Goal: Task Accomplishment & Management: Manage account settings

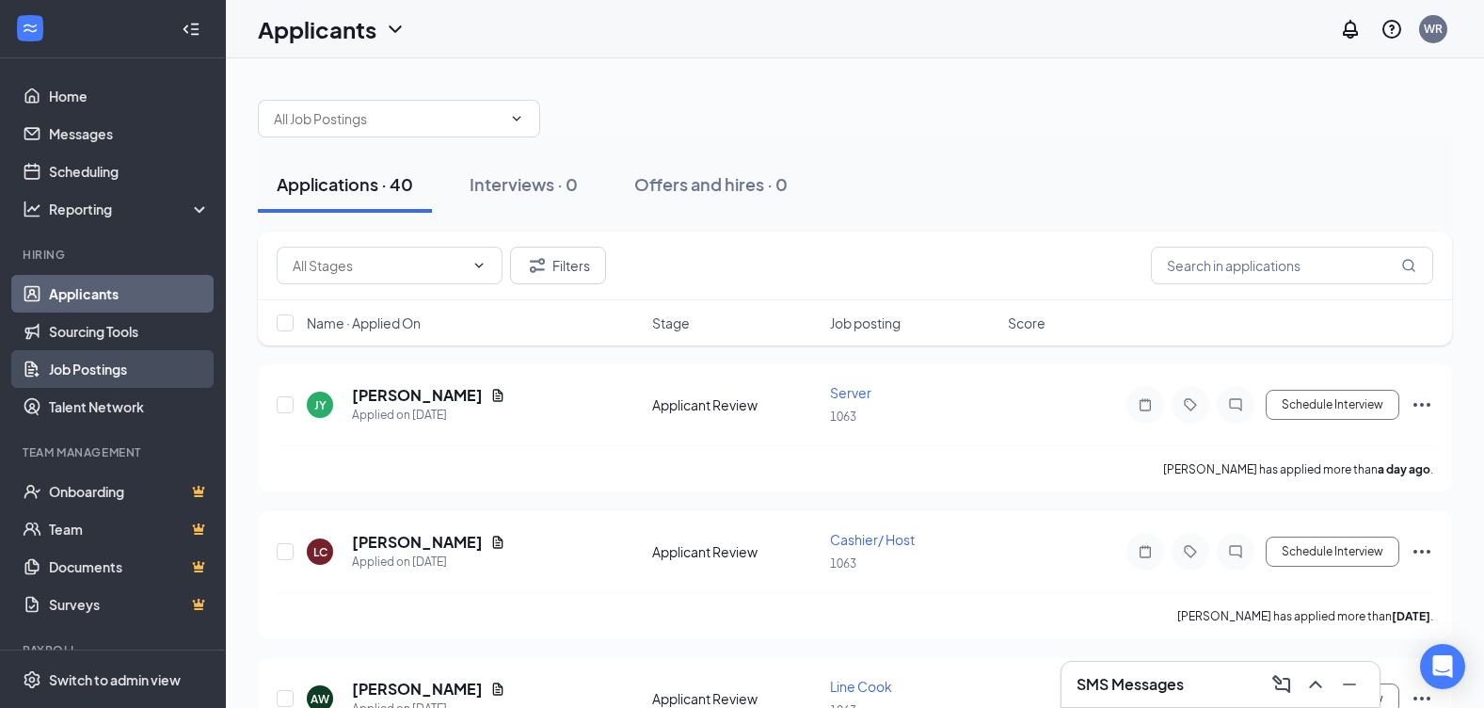
click at [100, 356] on link "Job Postings" at bounding box center [129, 369] width 161 height 38
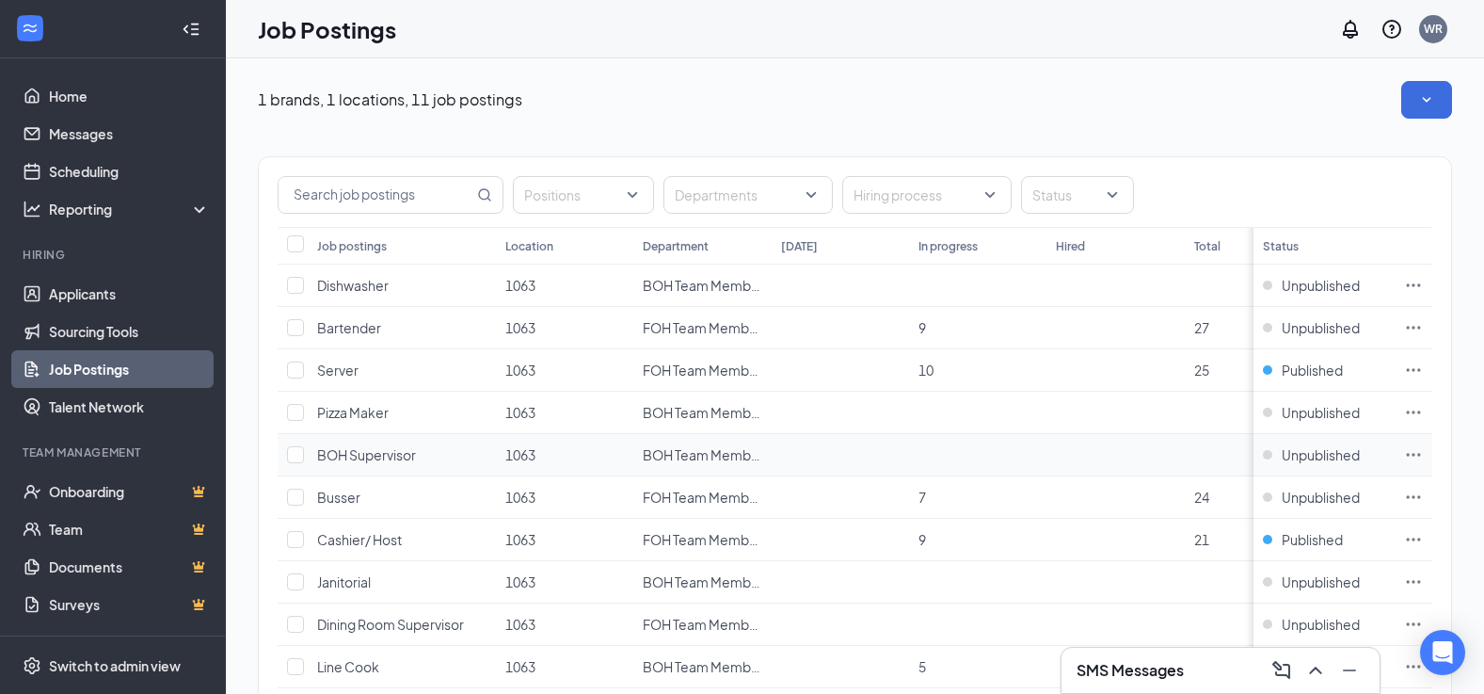
scroll to position [94, 0]
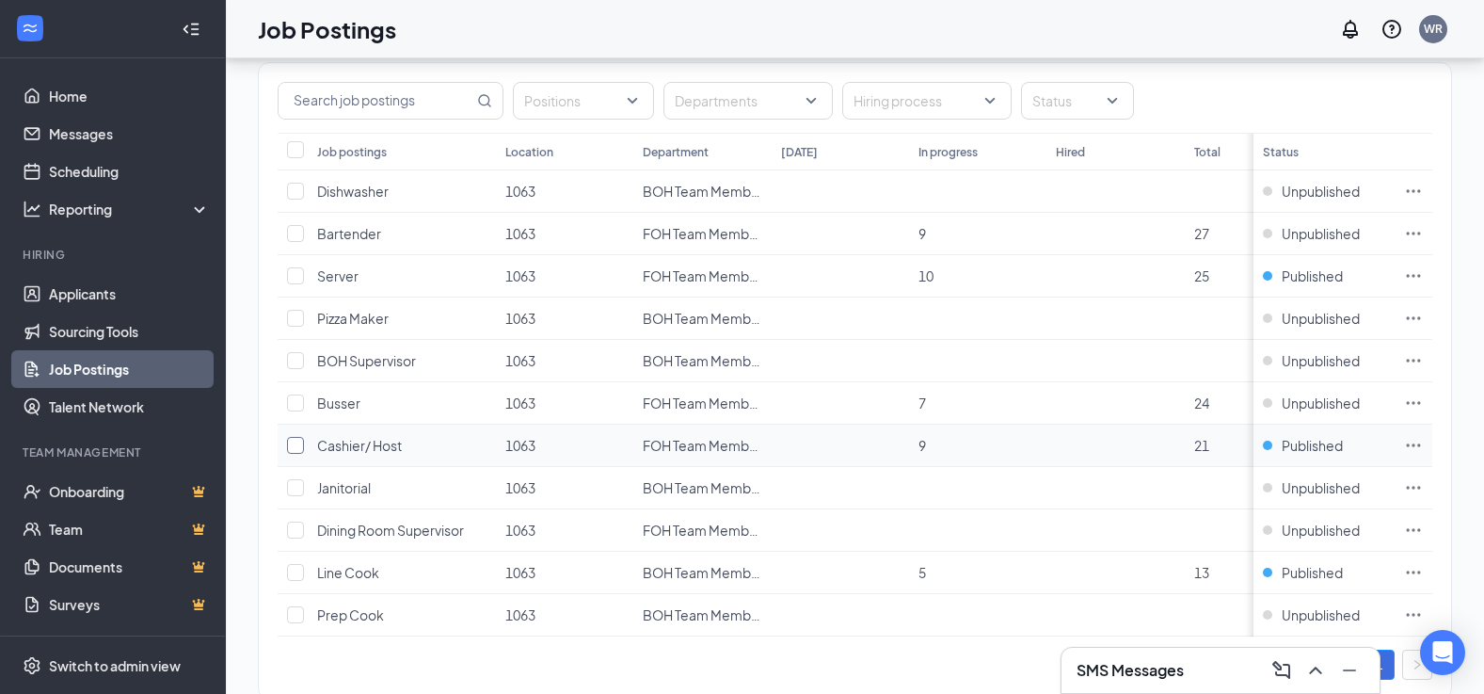
click at [299, 445] on input "checkbox" at bounding box center [295, 445] width 17 height 17
checkbox input "true"
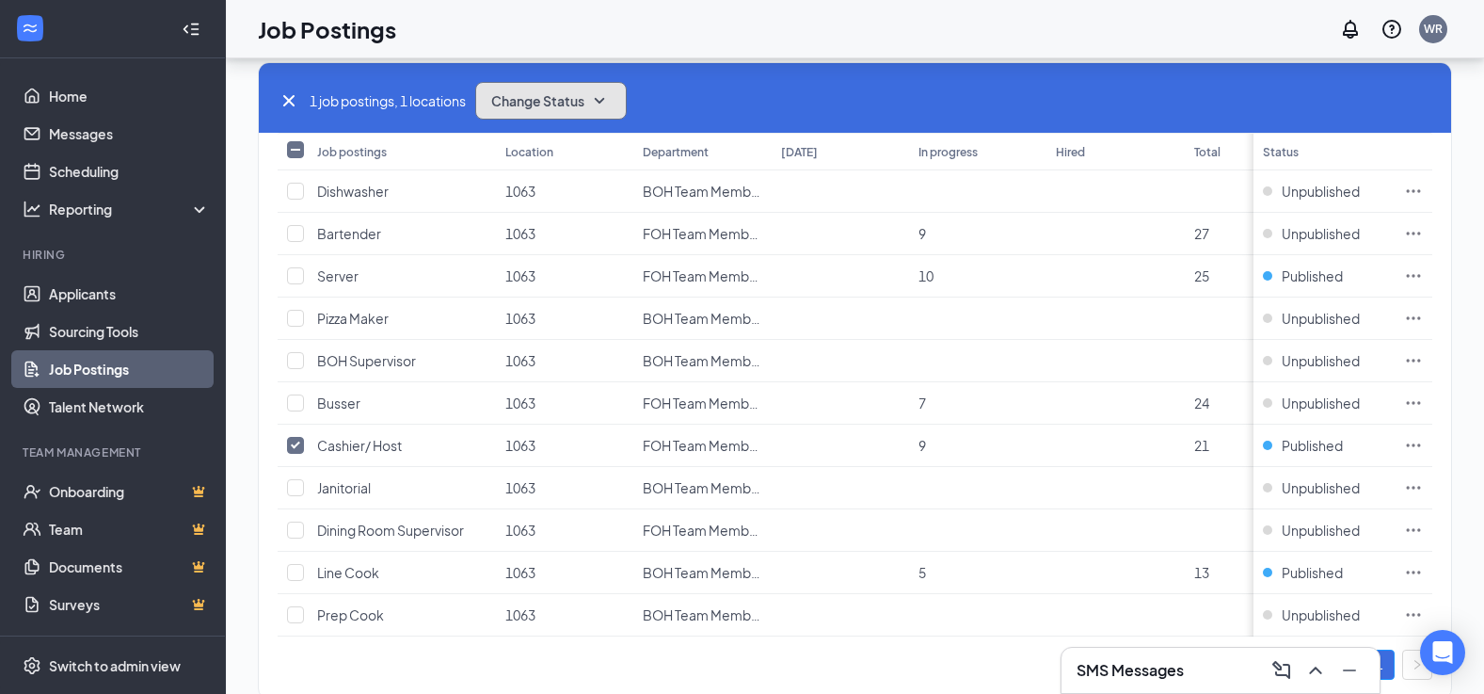
click at [611, 105] on icon "SmallChevronDown" at bounding box center [599, 100] width 23 height 23
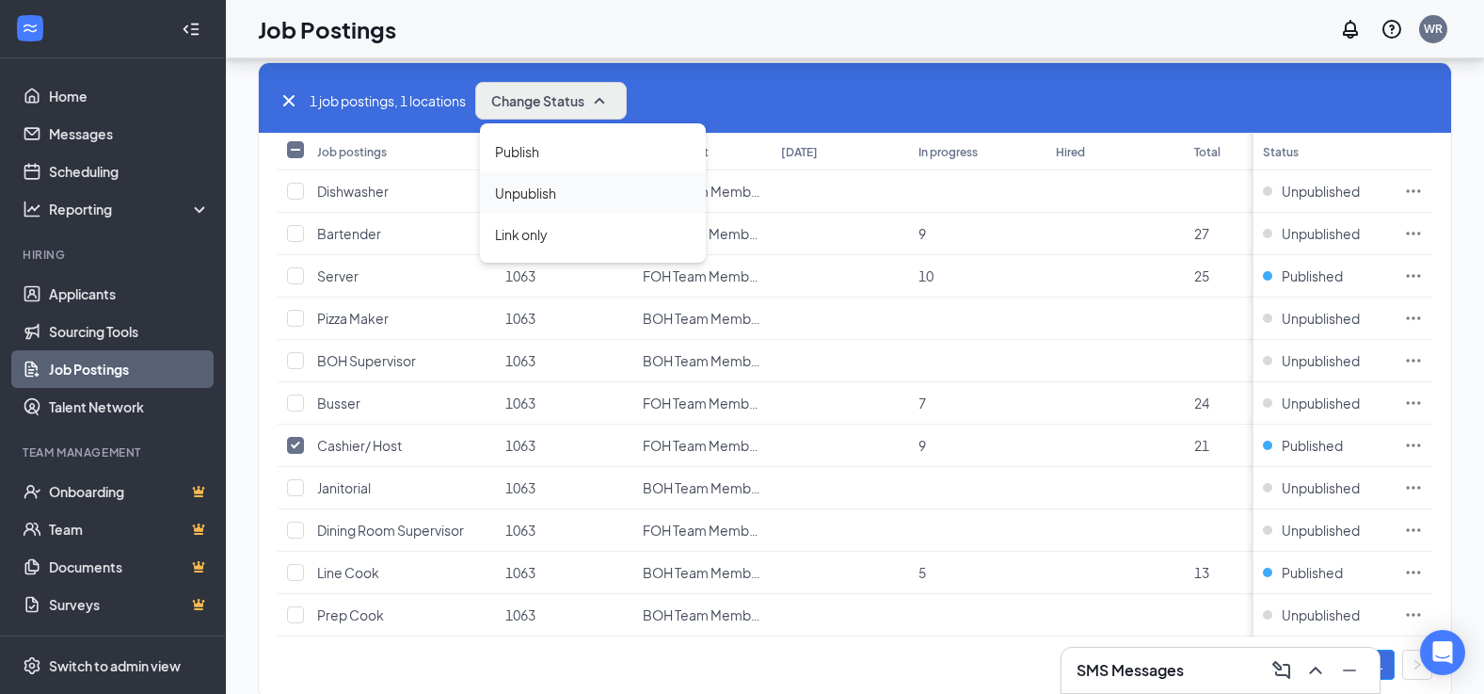
click at [561, 193] on div "Unpublish" at bounding box center [593, 192] width 226 height 41
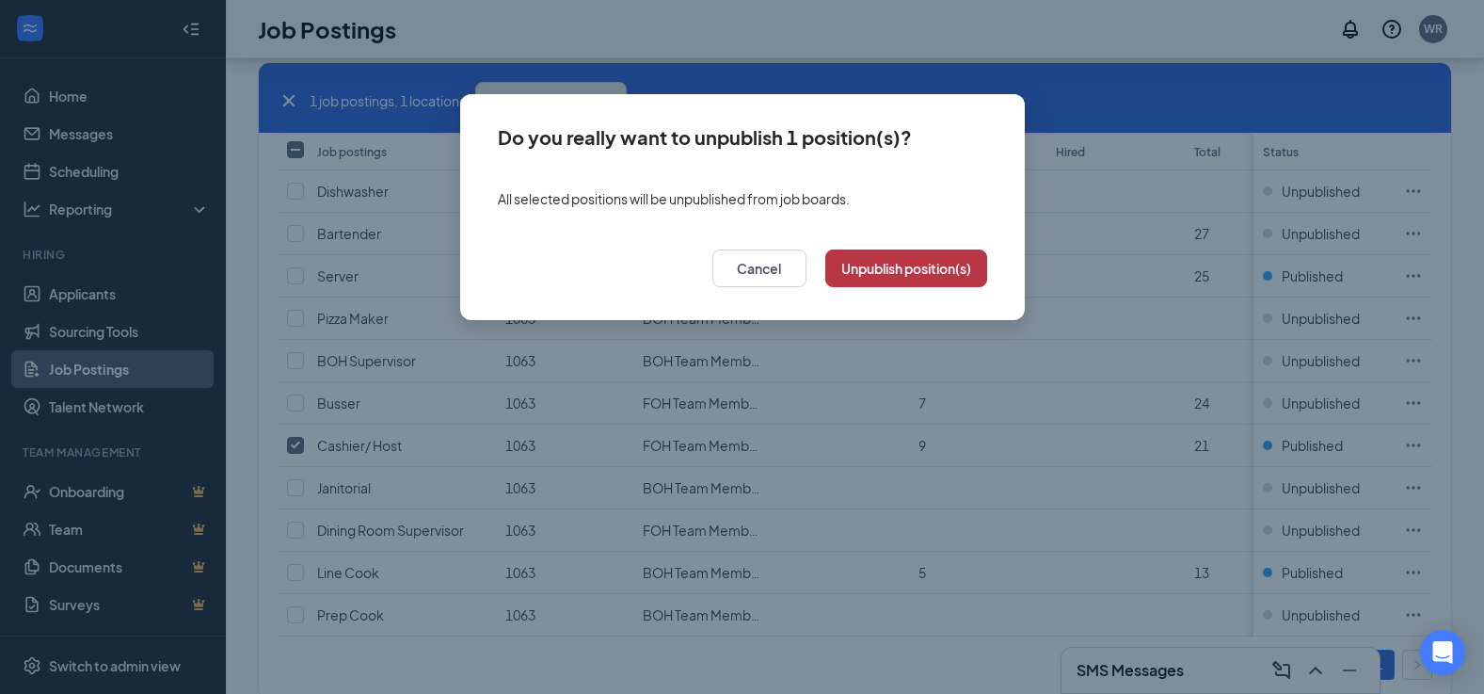
click at [878, 272] on button "Unpublish position(s)" at bounding box center [906, 268] width 162 height 38
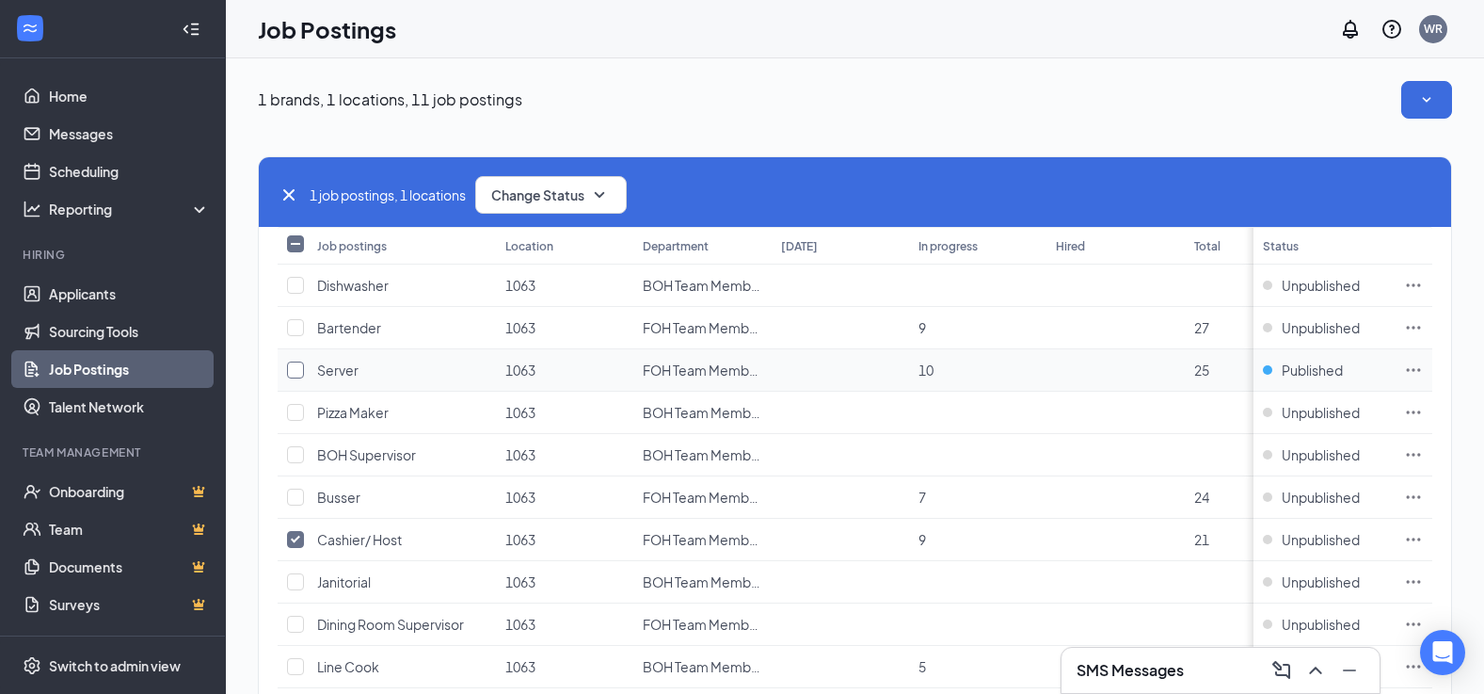
click at [293, 370] on input "checkbox" at bounding box center [295, 369] width 17 height 17
checkbox input "true"
click at [568, 180] on button "Change Status" at bounding box center [551, 195] width 152 height 38
click at [293, 549] on td at bounding box center [293, 540] width 30 height 42
click at [294, 536] on input "checkbox" at bounding box center [295, 539] width 17 height 17
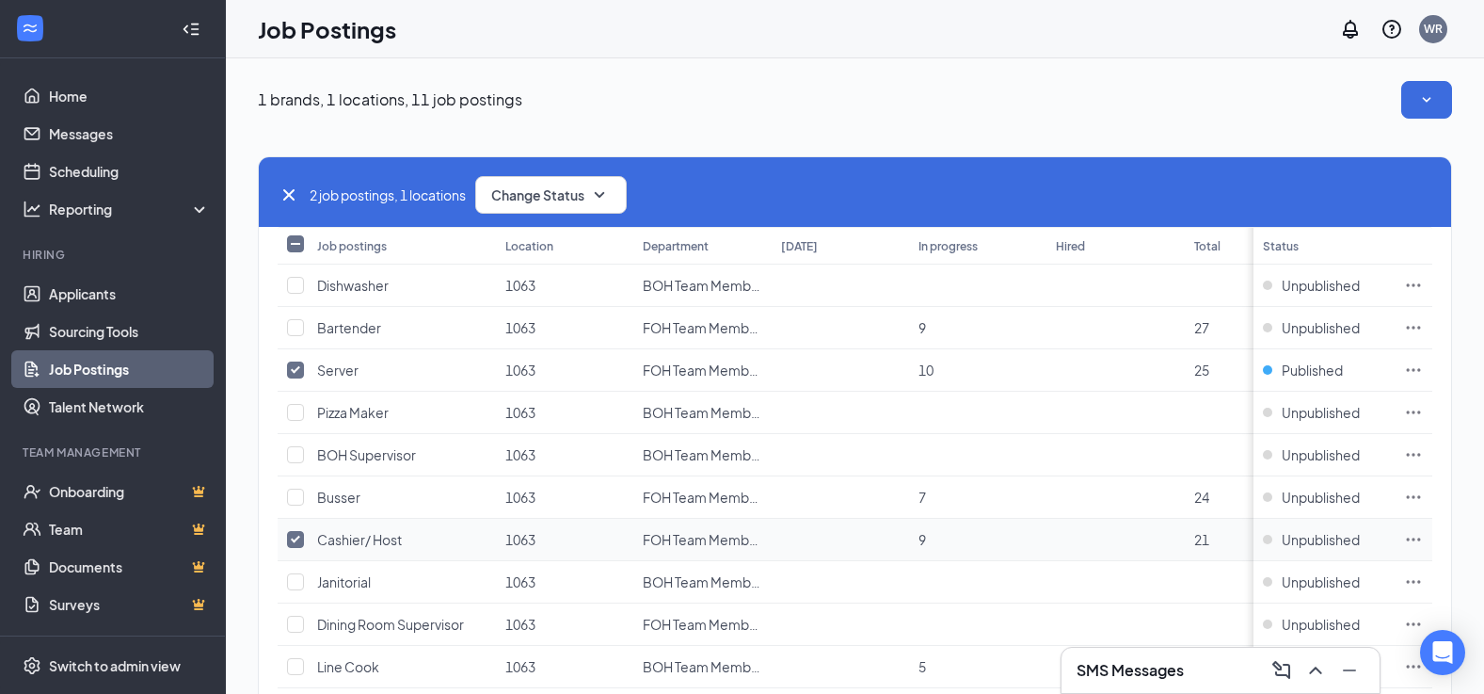
checkbox input "false"
click at [552, 209] on button "Change Status" at bounding box center [551, 195] width 152 height 38
click at [515, 251] on span "Publish" at bounding box center [517, 245] width 44 height 21
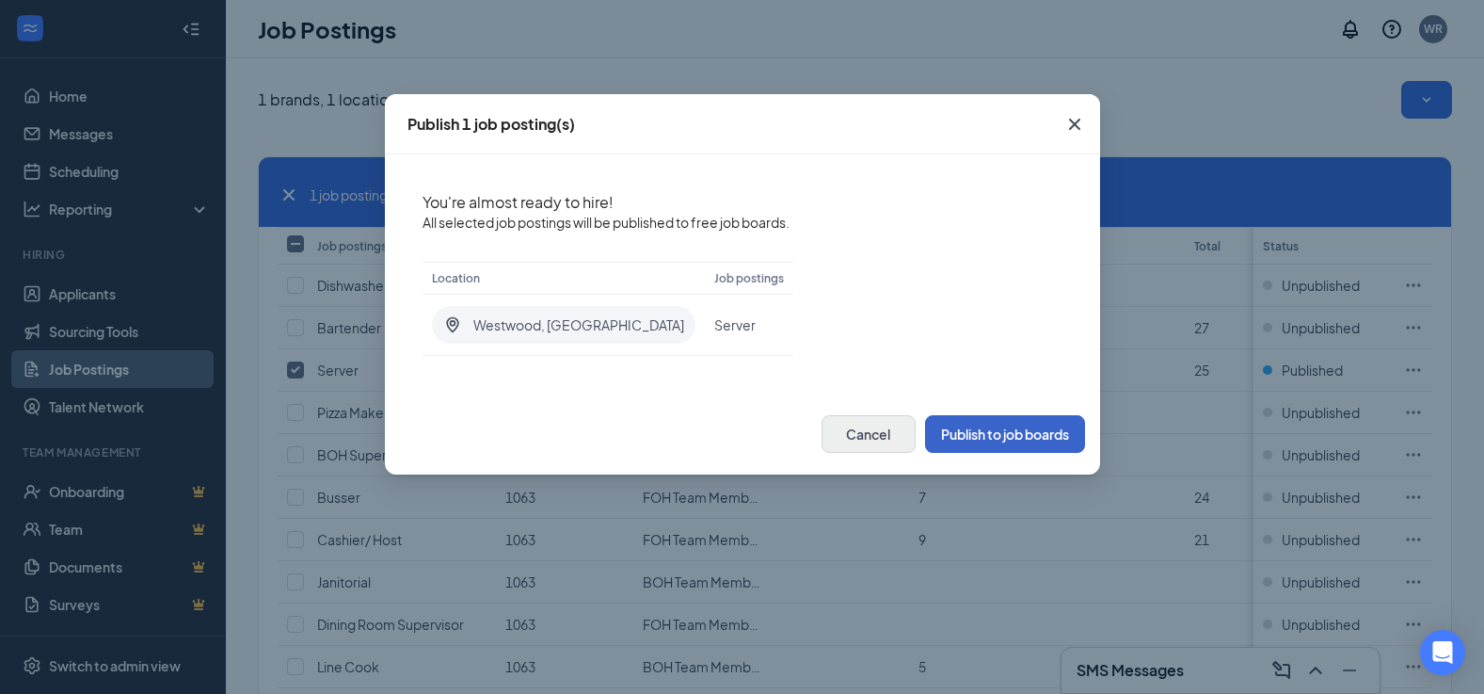
click at [961, 437] on button "Publish to job boards" at bounding box center [1005, 434] width 160 height 38
